Goal: Transaction & Acquisition: Purchase product/service

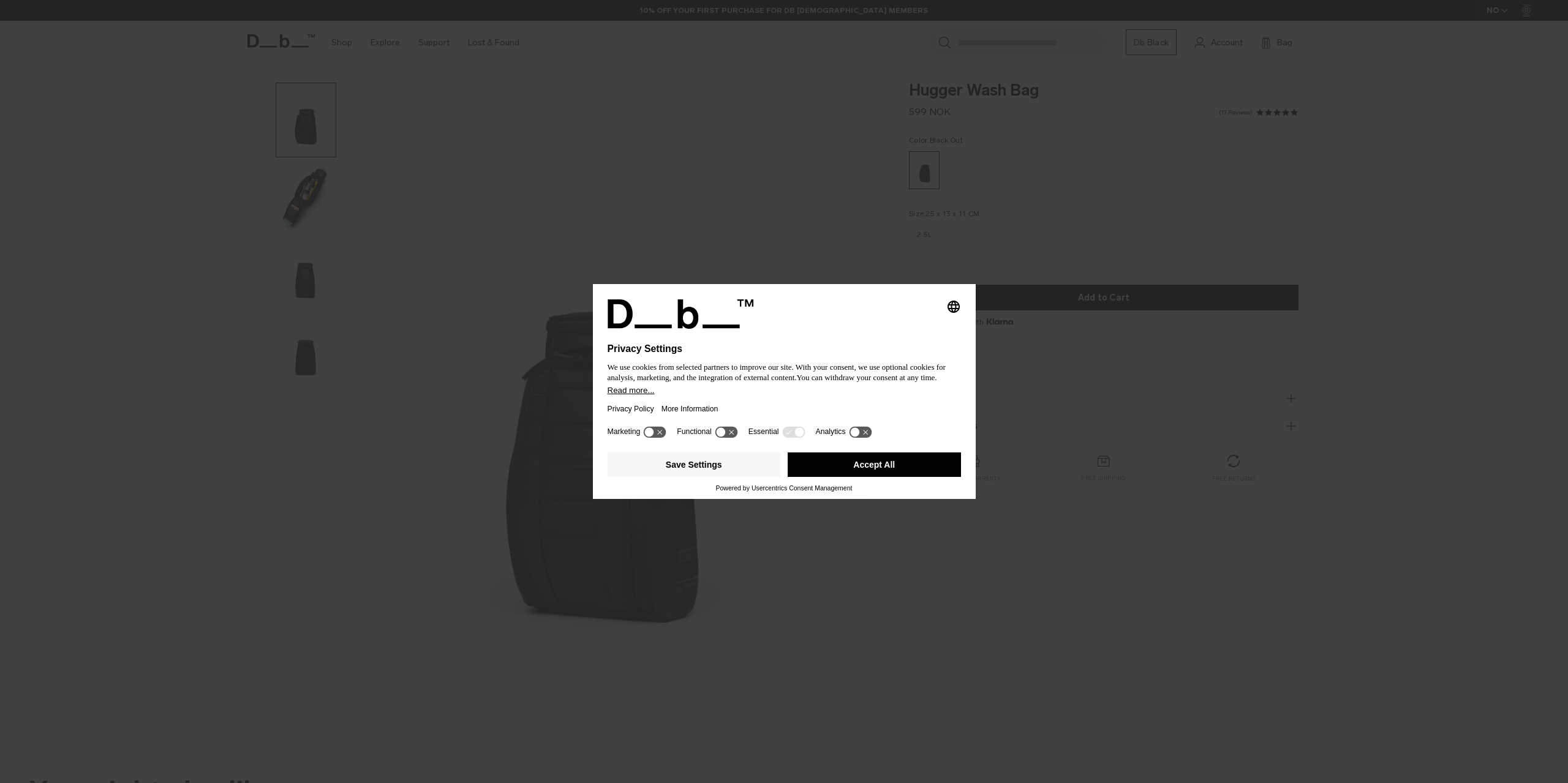
click at [928, 465] on button "Accept All" at bounding box center [874, 464] width 173 height 24
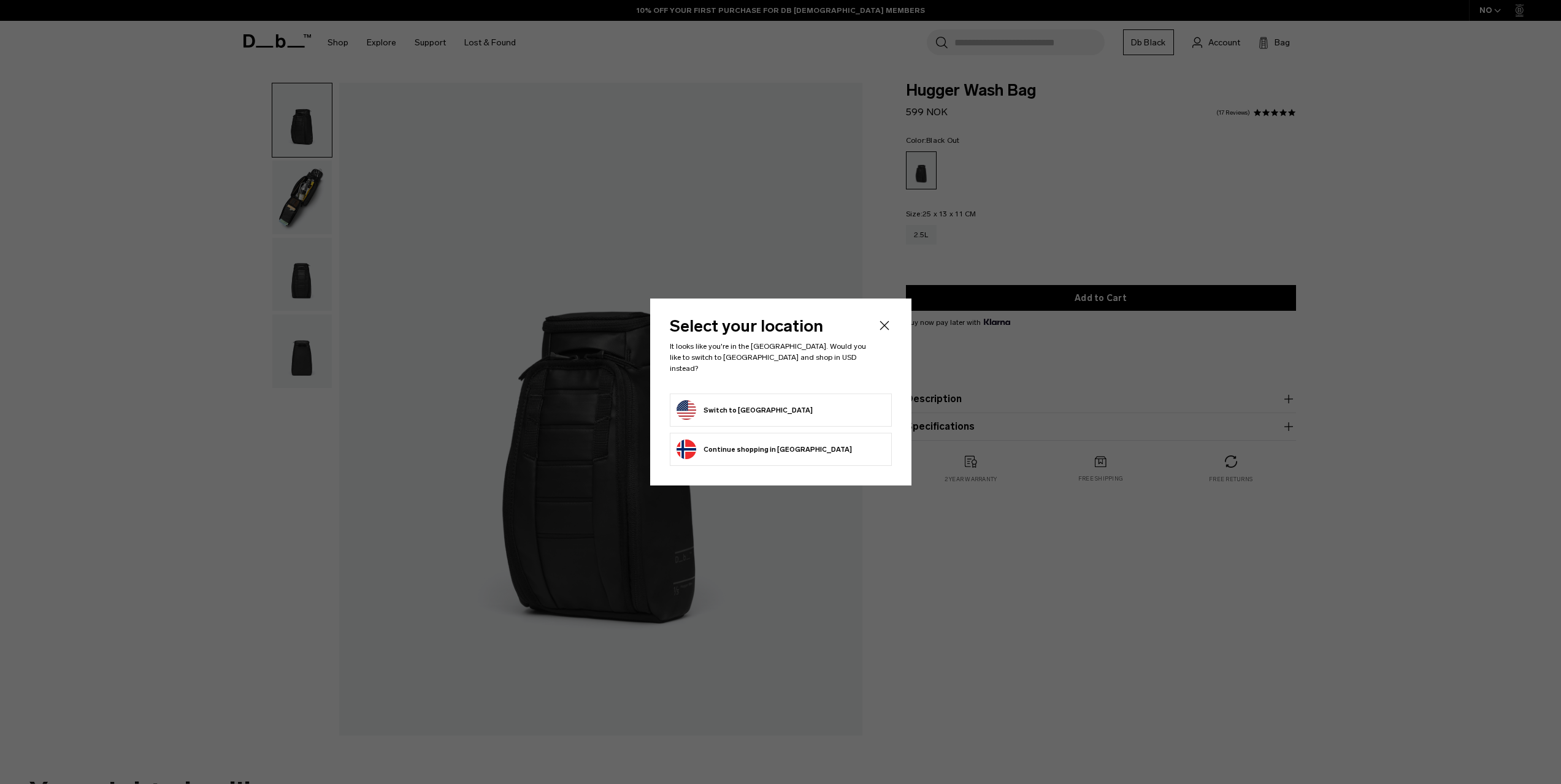
click at [883, 332] on icon "Close" at bounding box center [885, 325] width 14 height 14
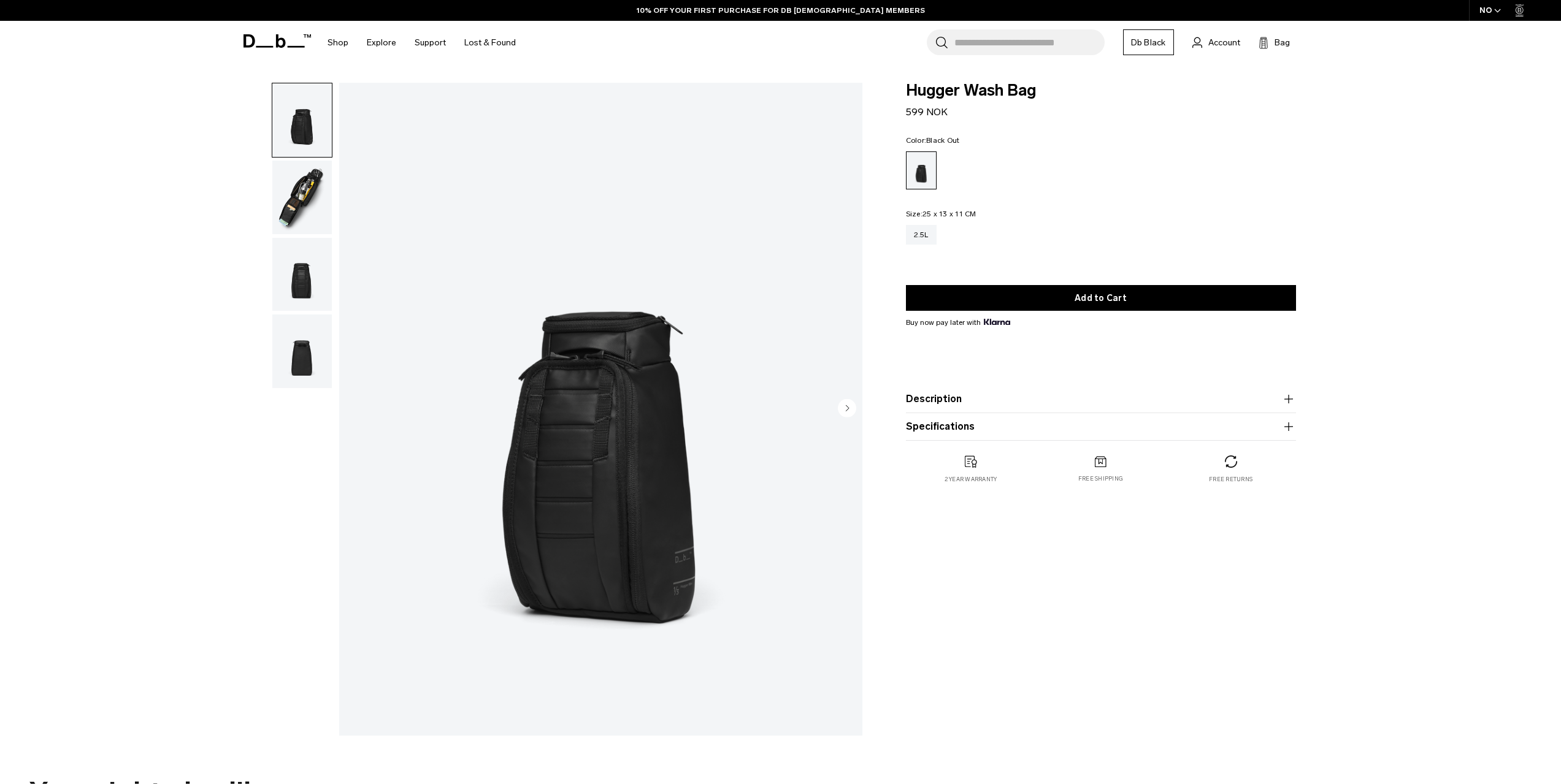
click at [324, 182] on img "button" at bounding box center [302, 197] width 60 height 73
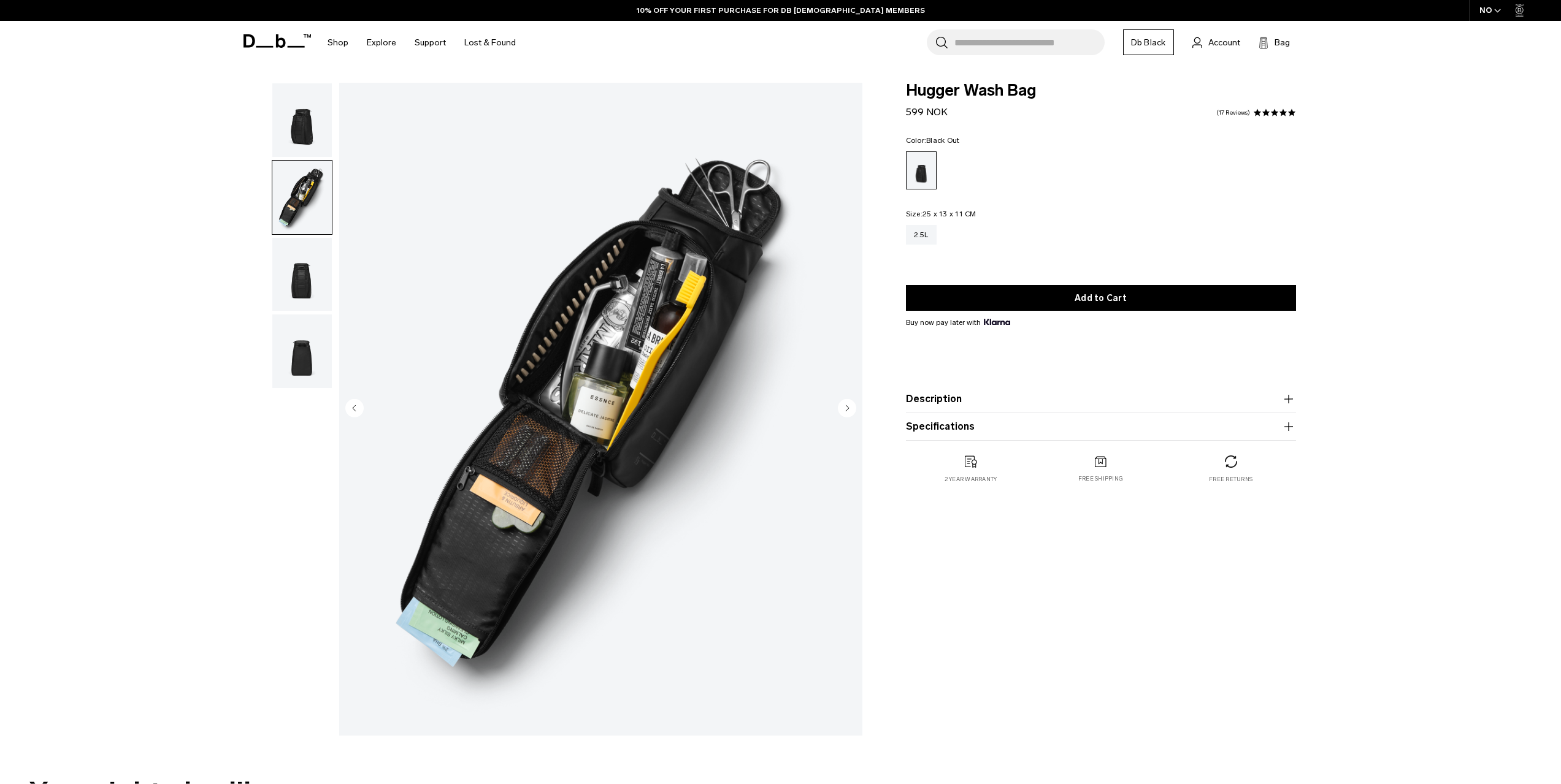
click at [844, 406] on circle "Next slide" at bounding box center [847, 408] width 18 height 18
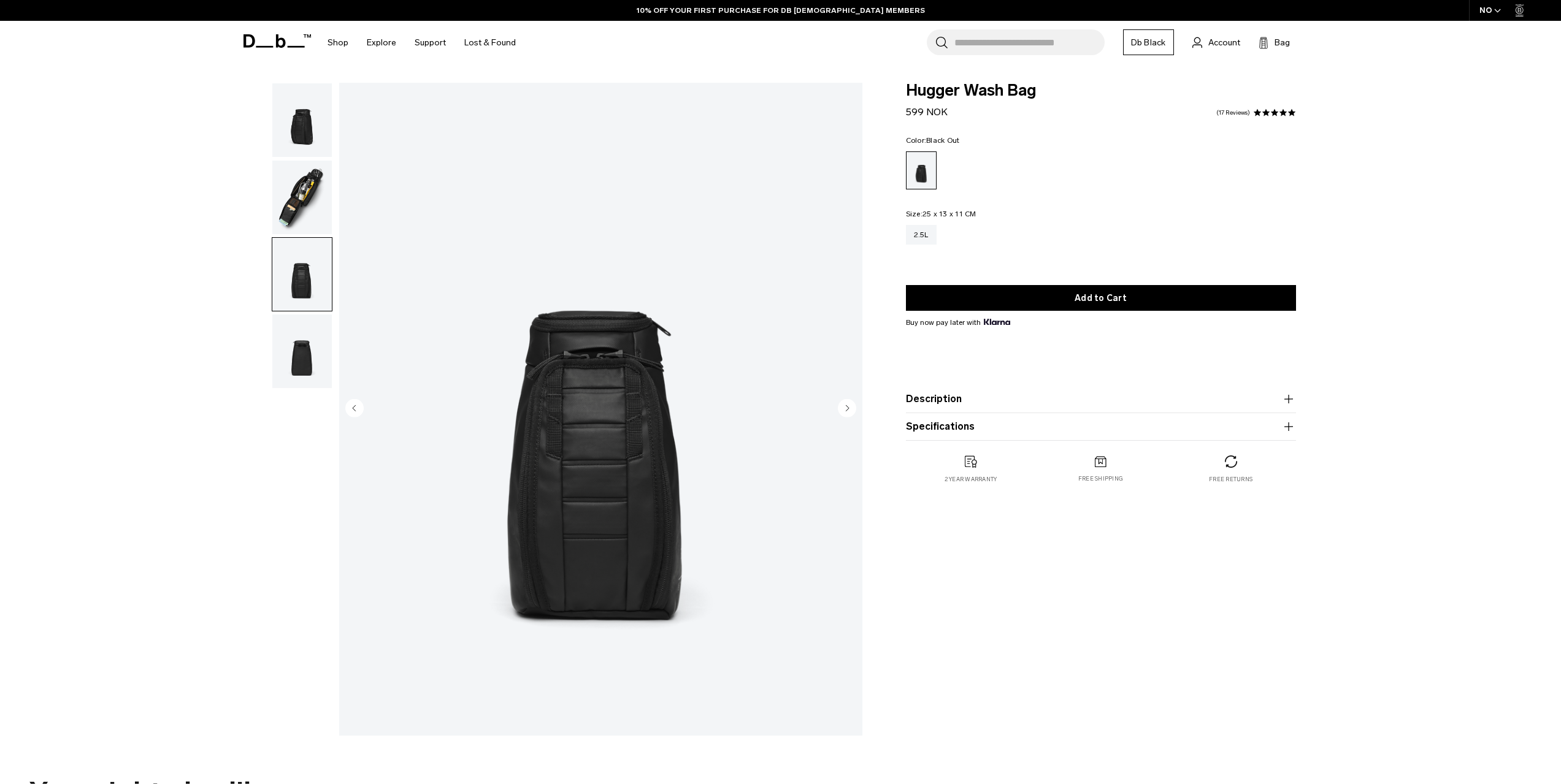
click at [845, 406] on circle "Next slide" at bounding box center [847, 408] width 18 height 18
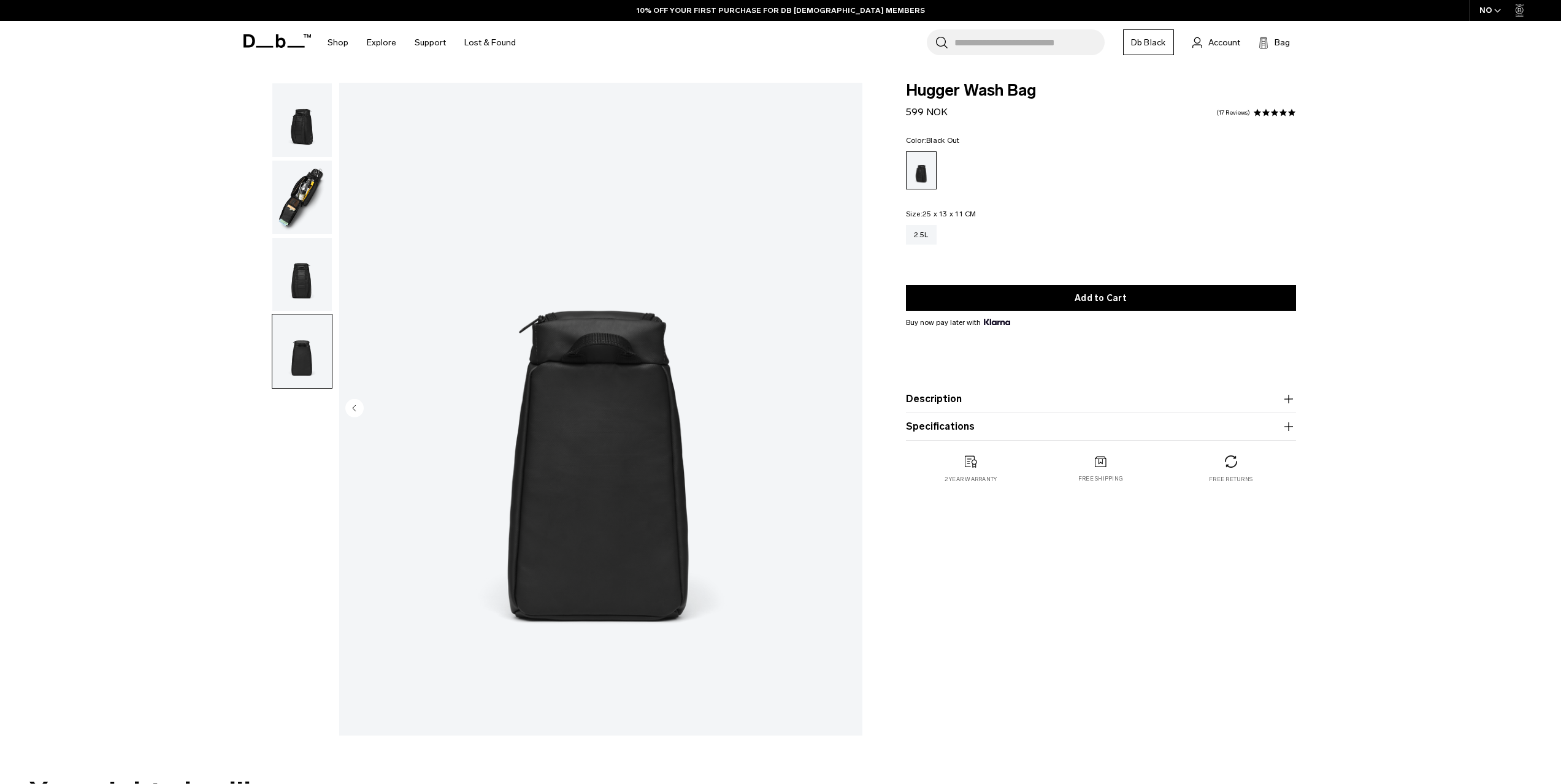
click at [846, 406] on img "4 / 4" at bounding box center [600, 409] width 523 height 653
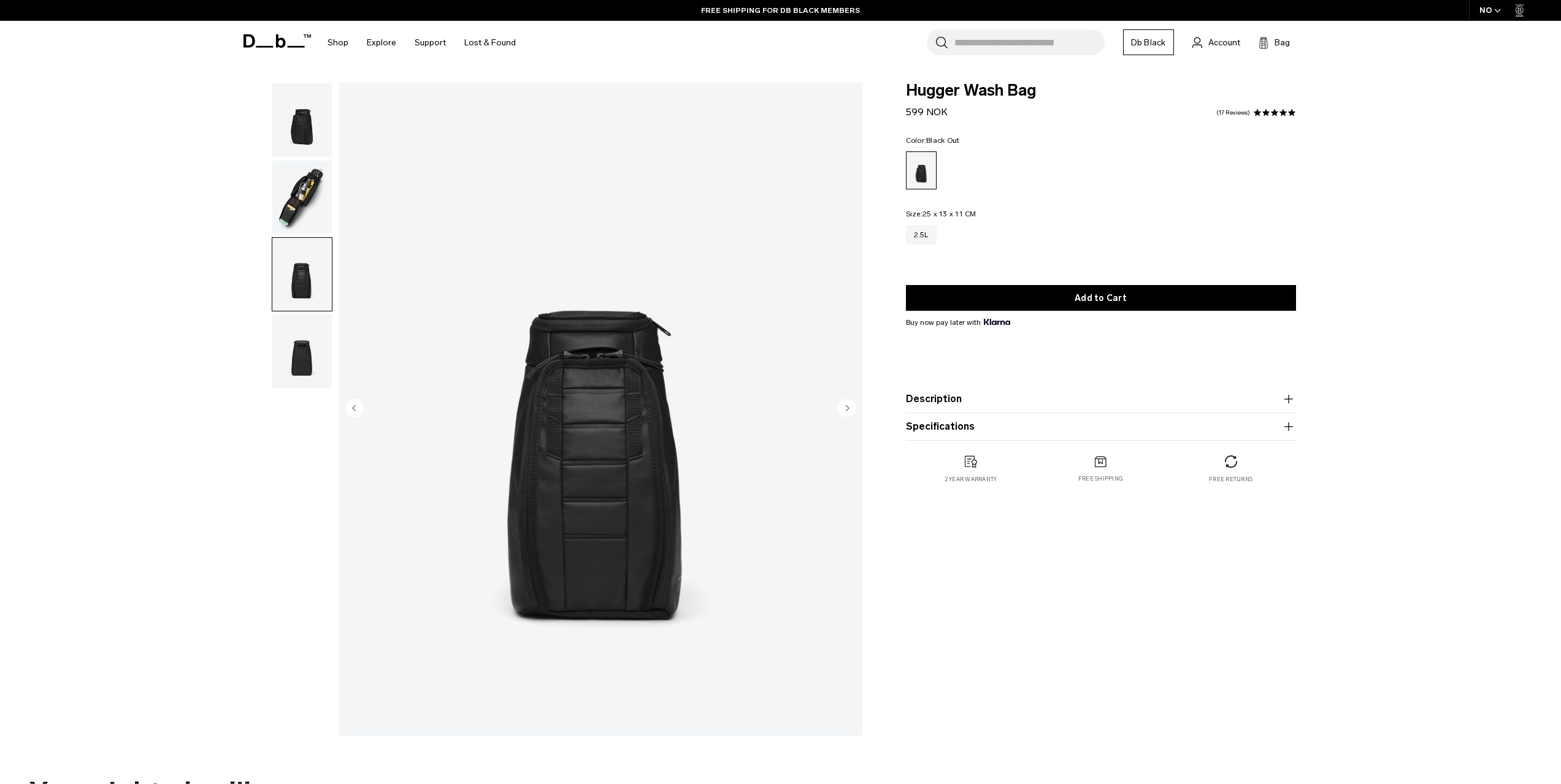
click at [848, 405] on icon "Next slide" at bounding box center [847, 408] width 18 height 18
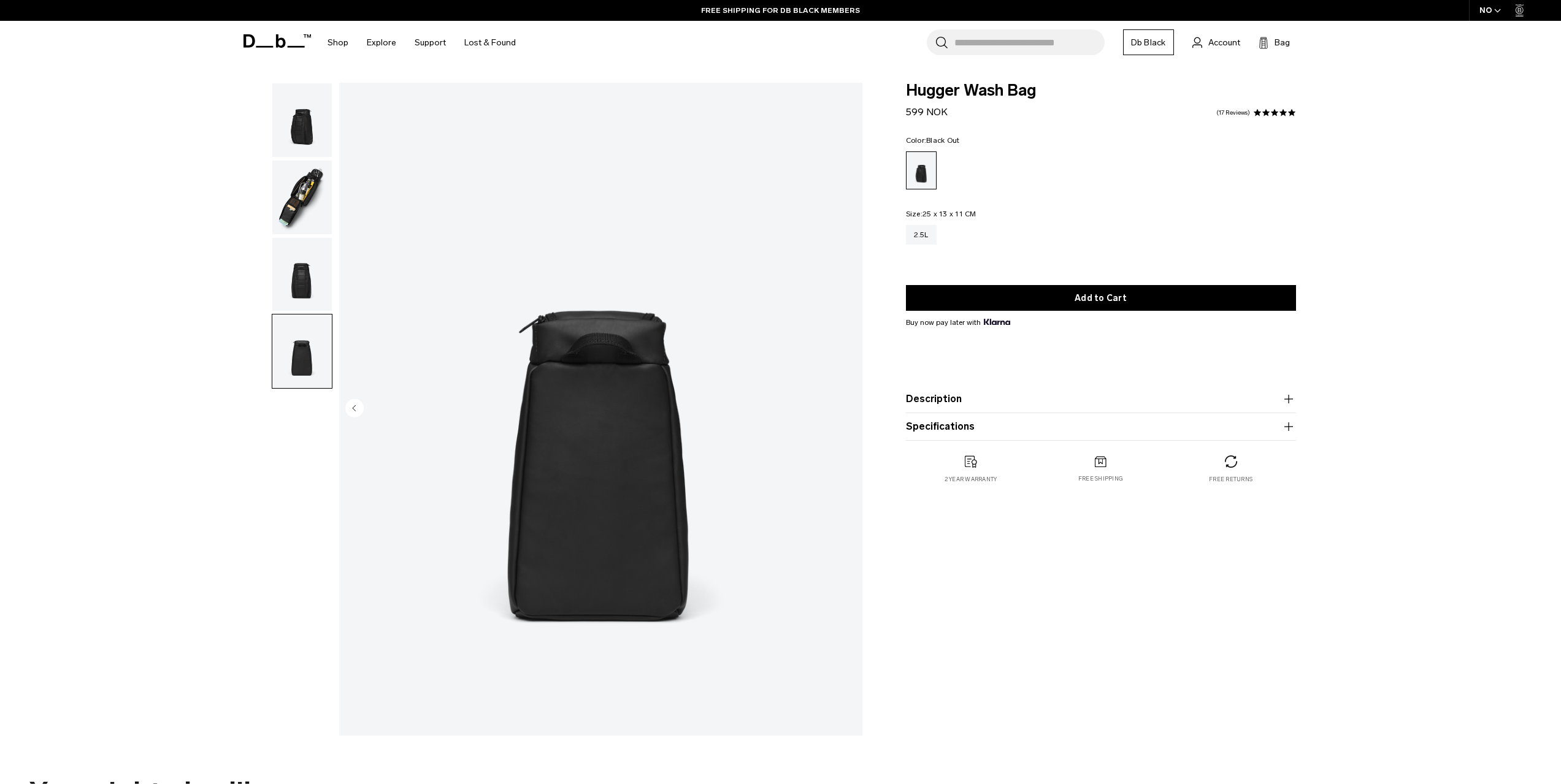
click at [848, 404] on img "4 / 4" at bounding box center [600, 409] width 523 height 653
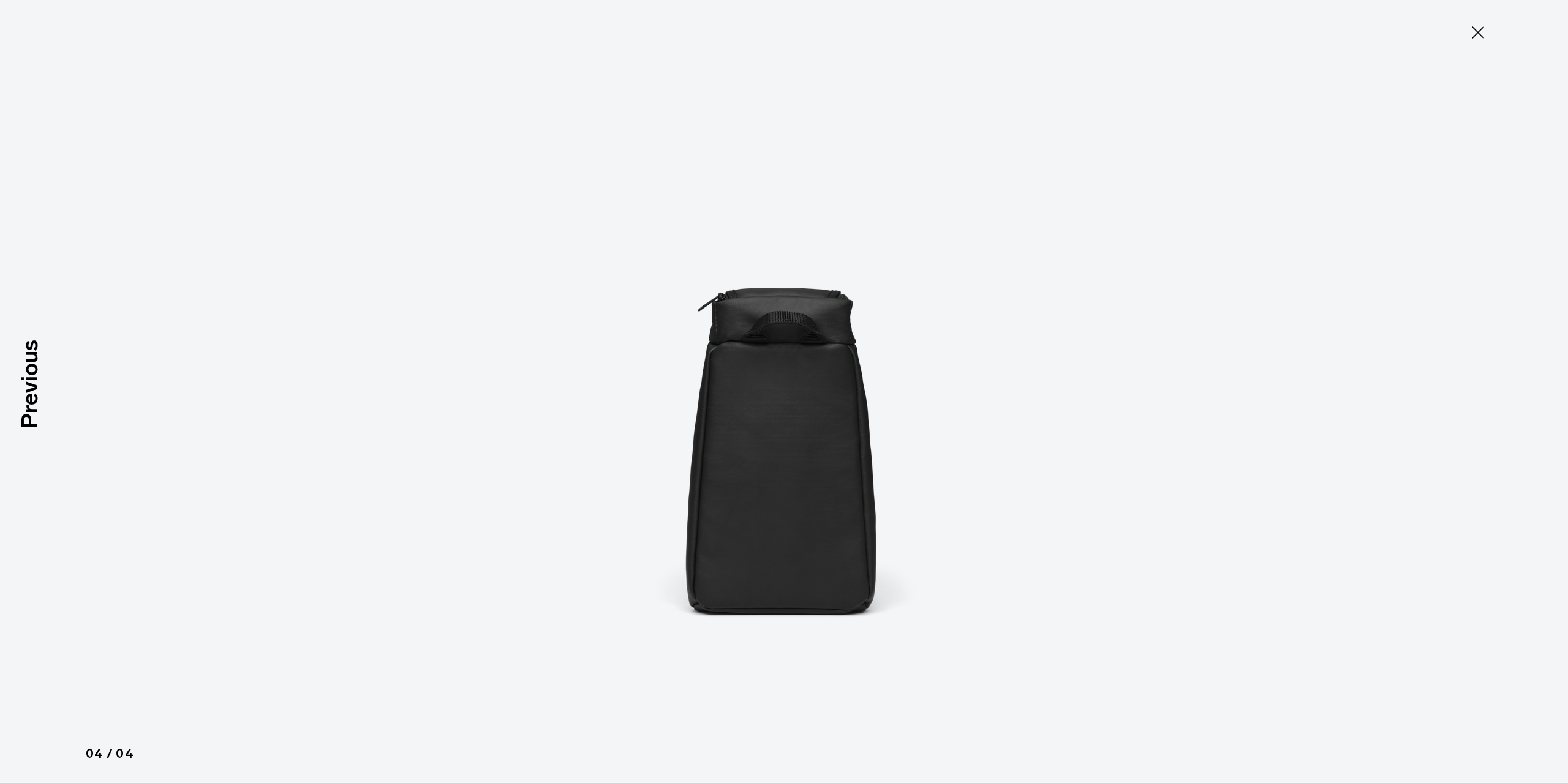
click at [847, 403] on img at bounding box center [783, 392] width 551 height 783
click at [1473, 35] on icon at bounding box center [1478, 33] width 20 height 20
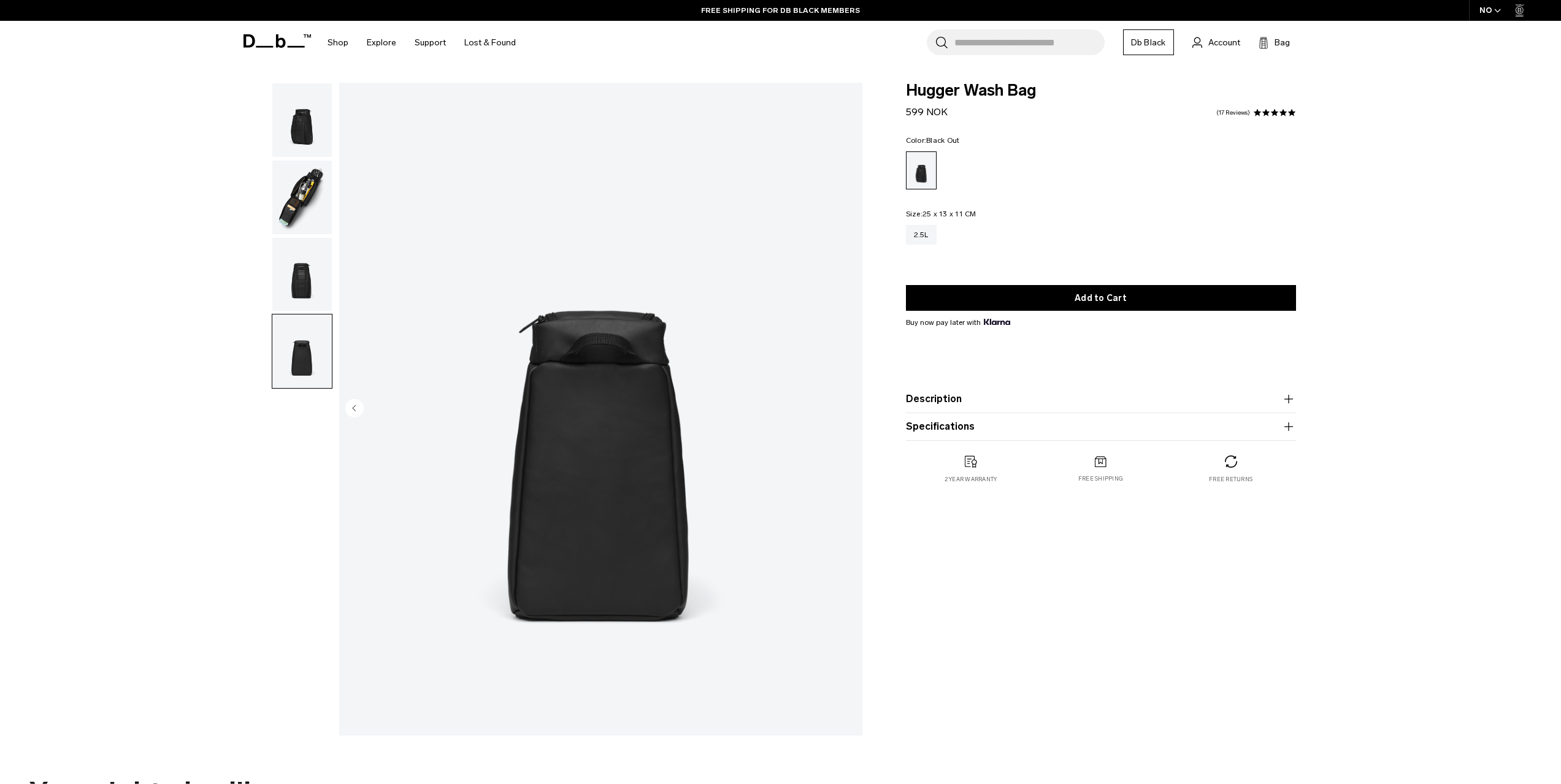
click at [276, 209] on img "button" at bounding box center [302, 197] width 60 height 73
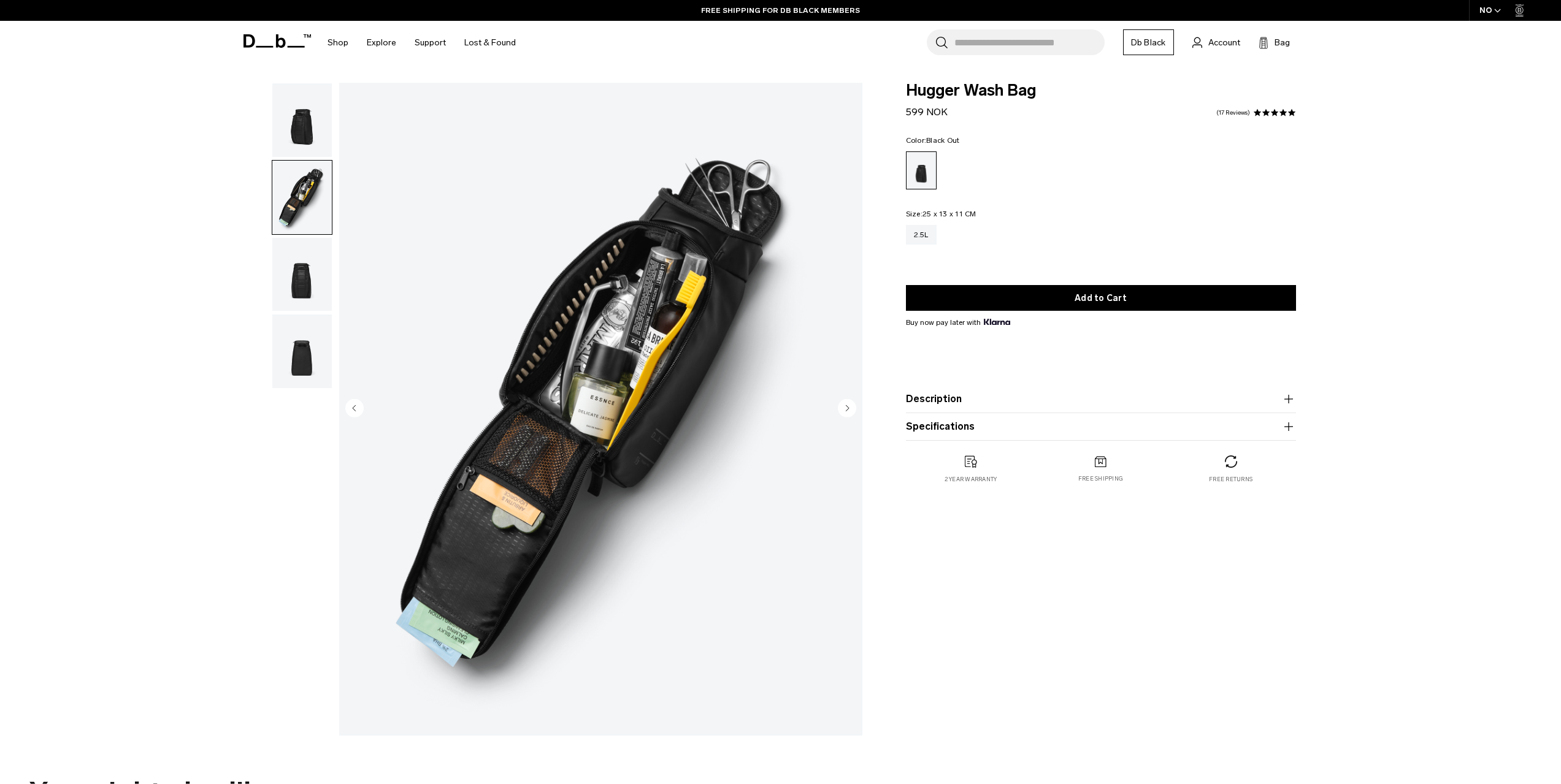
click at [297, 263] on img "button" at bounding box center [302, 274] width 60 height 73
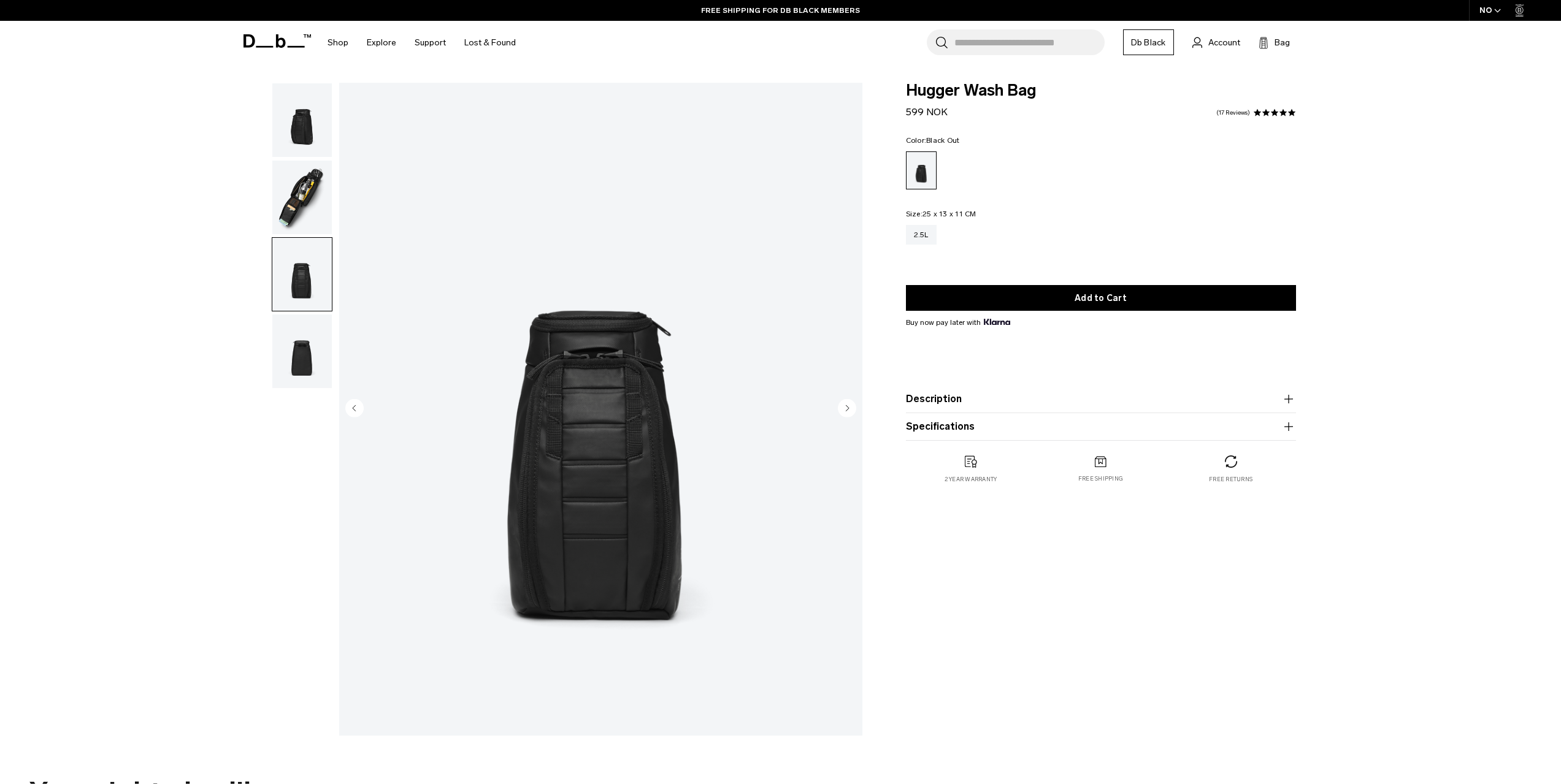
click at [315, 306] on img "button" at bounding box center [302, 274] width 60 height 73
click at [320, 336] on img "button" at bounding box center [302, 351] width 60 height 73
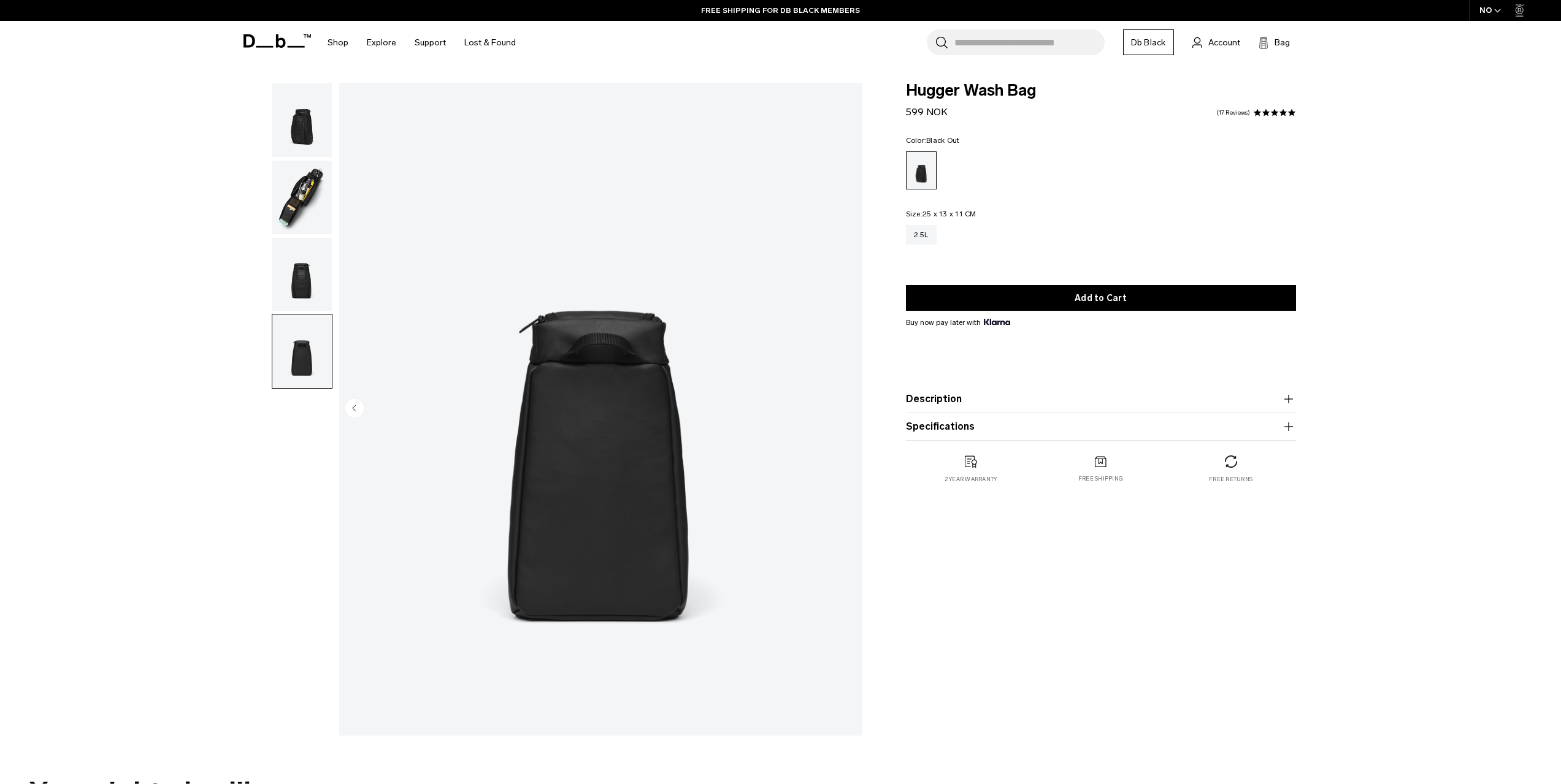
click at [319, 321] on img "button" at bounding box center [302, 351] width 60 height 73
click at [299, 275] on img "button" at bounding box center [302, 274] width 60 height 73
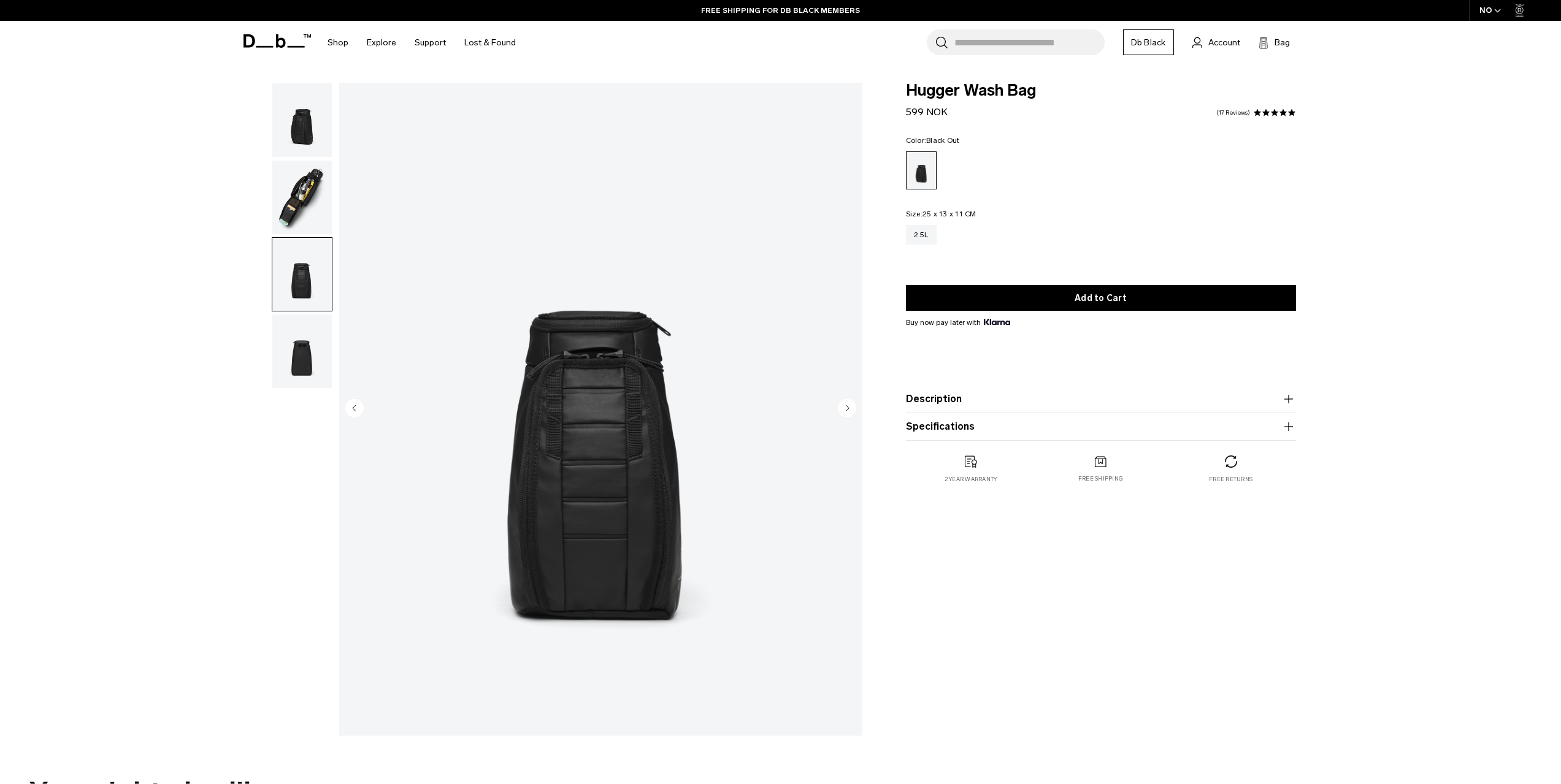
click at [287, 204] on img "button" at bounding box center [302, 197] width 60 height 73
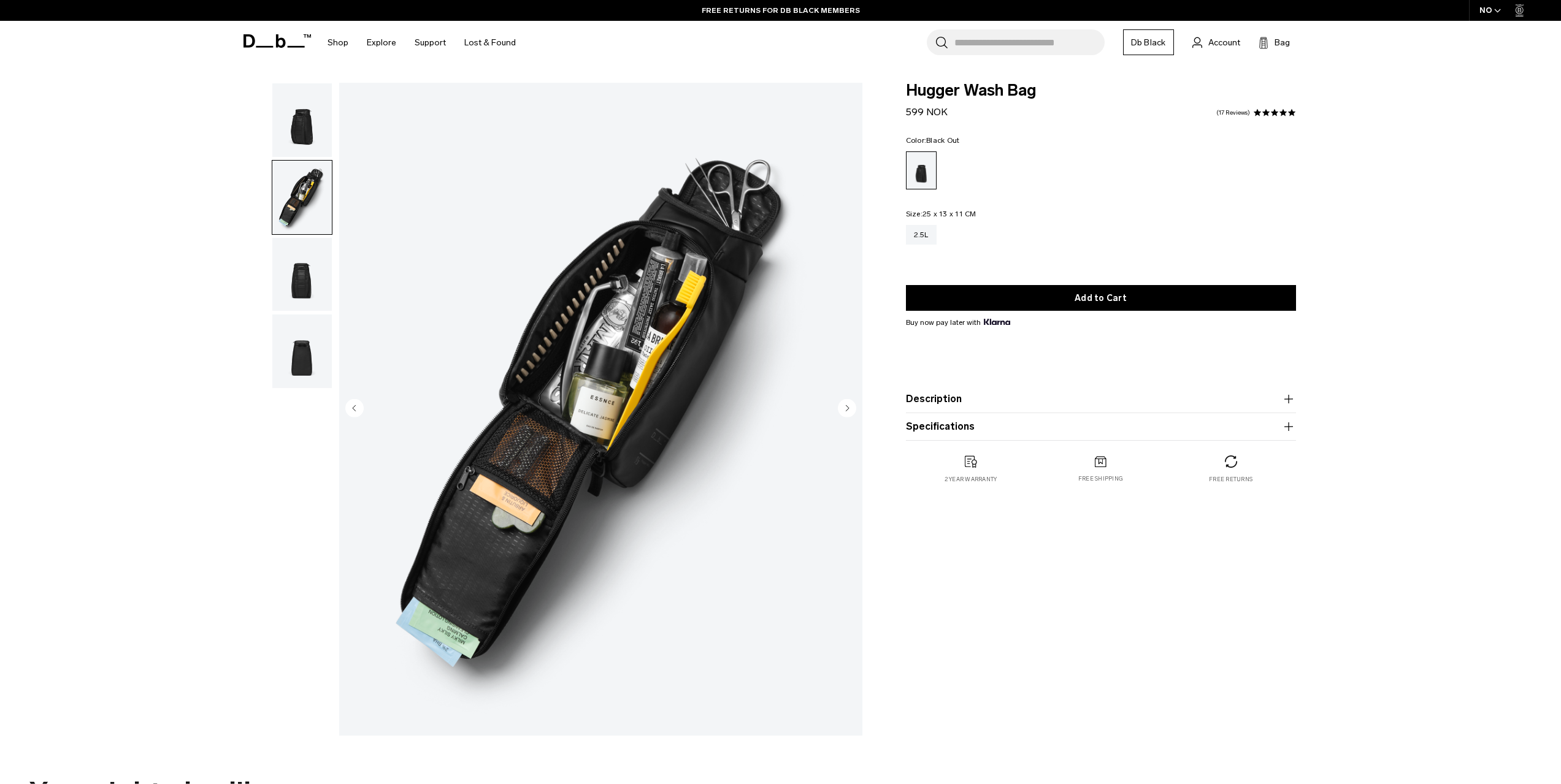
click at [285, 131] on img "button" at bounding box center [302, 120] width 60 height 73
